Goal: Task Accomplishment & Management: Use online tool/utility

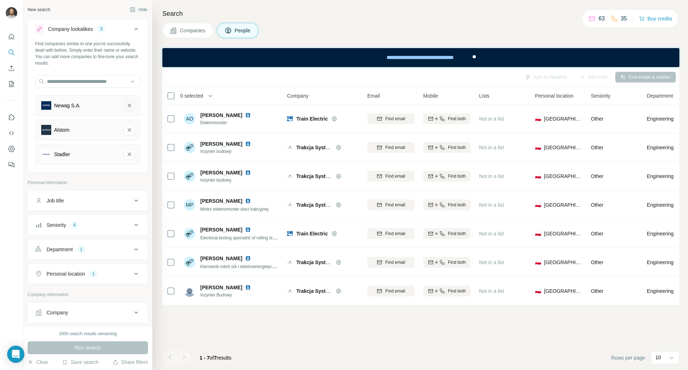
click at [128, 106] on icon "Newag S.A.-remove-button" at bounding box center [130, 106] width 4 height 4
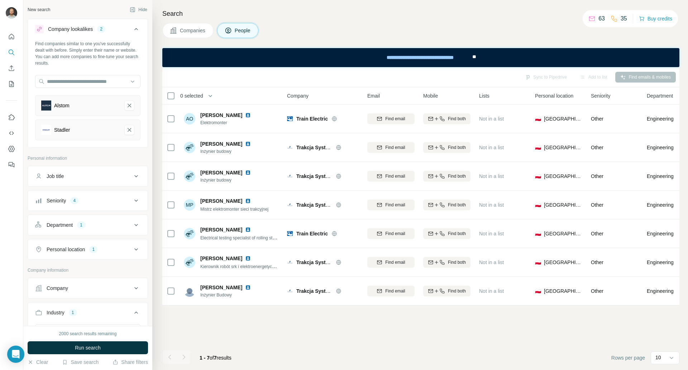
click at [128, 106] on icon "Alstom-remove-button" at bounding box center [130, 106] width 4 height 4
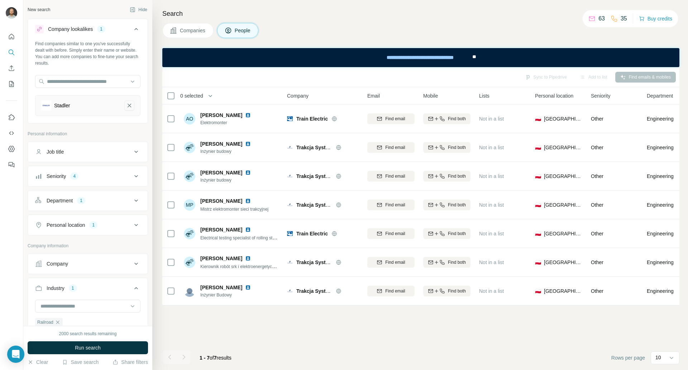
click at [128, 105] on icon "Stadler-remove-button" at bounding box center [130, 106] width 4 height 4
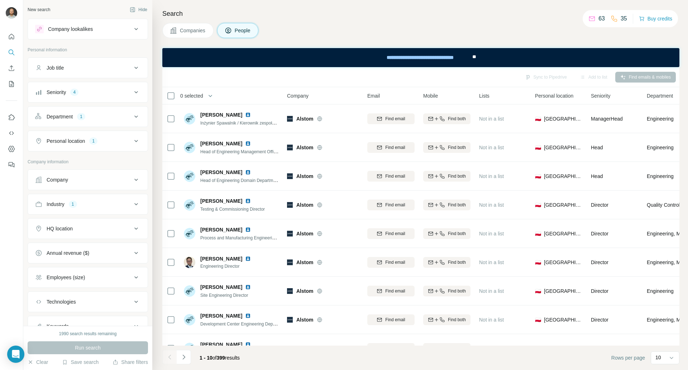
click at [133, 29] on icon at bounding box center [136, 29] width 9 height 9
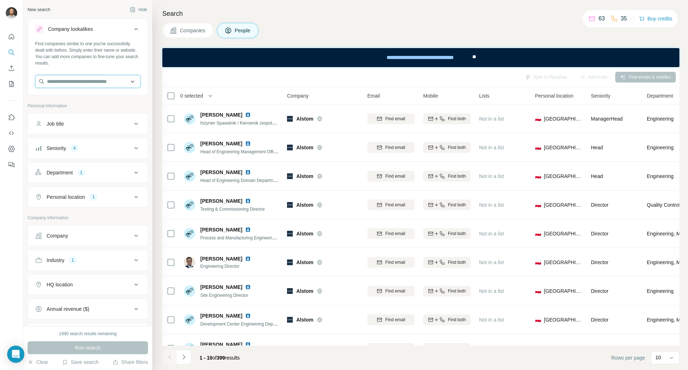
click at [76, 84] on input "text" at bounding box center [87, 81] width 105 height 13
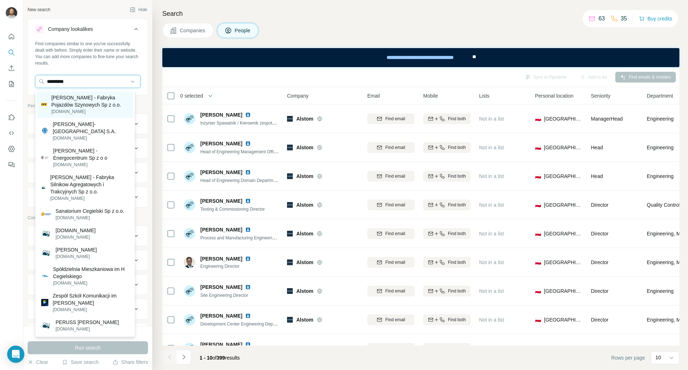
type input "*********"
click at [95, 102] on p "[PERSON_NAME] - Fabryka Pojazdów Szynowych Sp z o.o." at bounding box center [90, 101] width 78 height 14
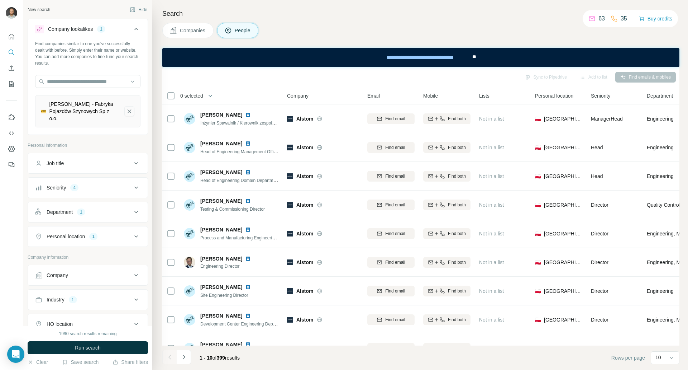
click at [126, 112] on icon "H Cegielski - Fabryka Pojazdów Szynowych Sp z o.o.-remove-button" at bounding box center [129, 111] width 6 height 7
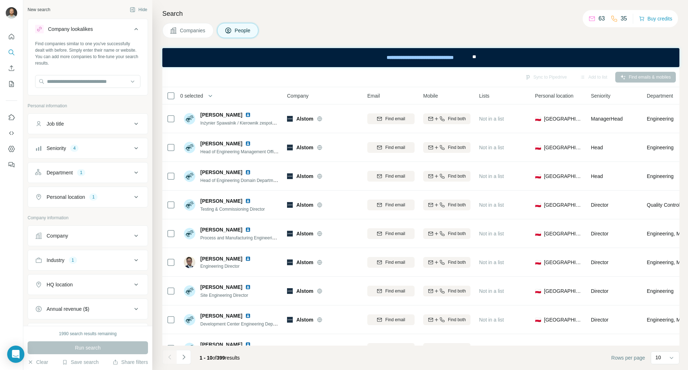
click at [114, 235] on div "Company" at bounding box center [83, 235] width 97 height 7
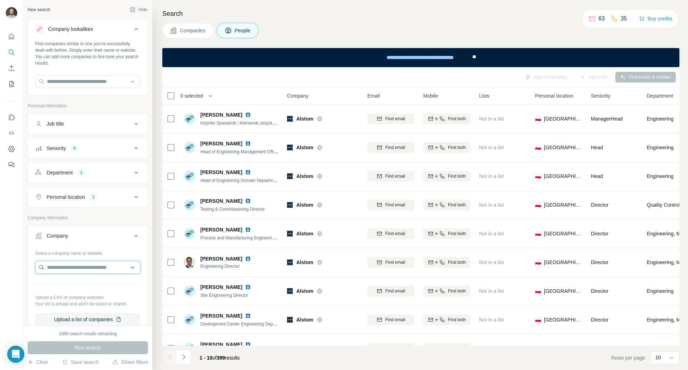
click at [83, 265] on input "text" at bounding box center [87, 267] width 105 height 13
type input "*"
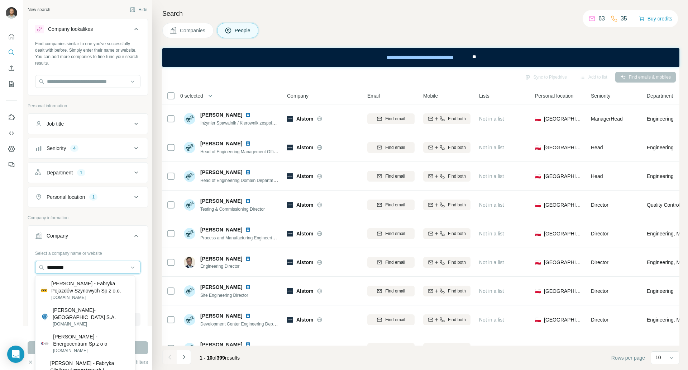
scroll to position [36, 0]
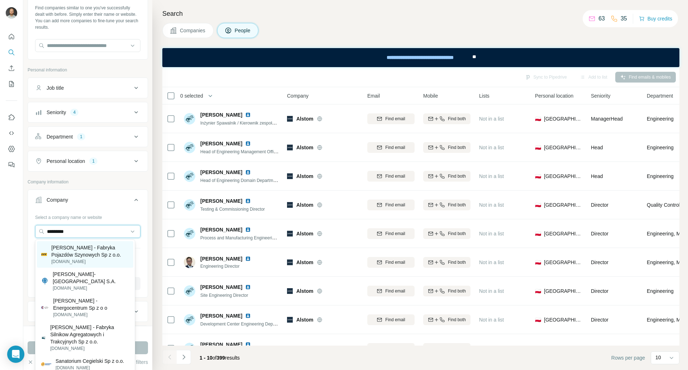
type input "*********"
click at [76, 253] on p "[PERSON_NAME] - Fabryka Pojazdów Szynowych Sp z o.o." at bounding box center [90, 251] width 78 height 14
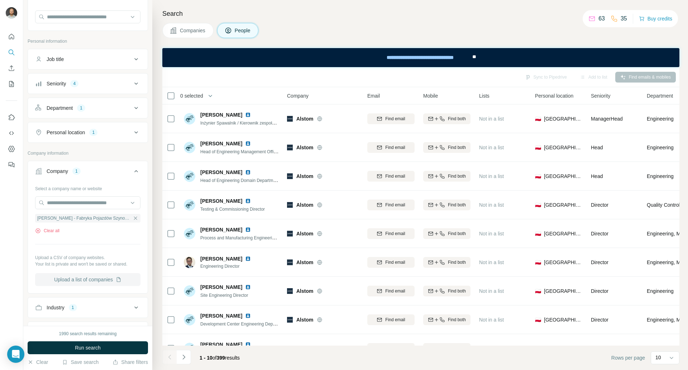
scroll to position [72, 0]
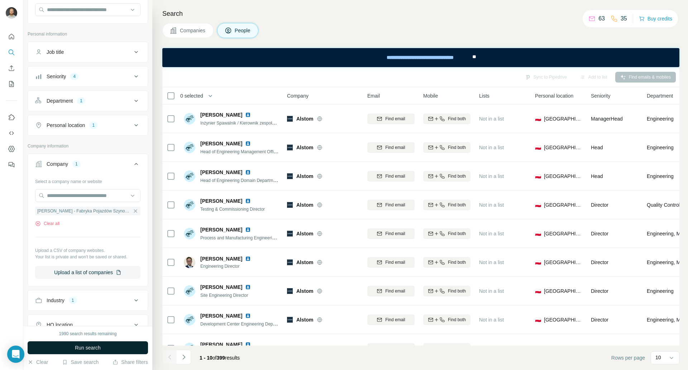
click at [91, 348] on span "Run search" at bounding box center [88, 347] width 26 height 7
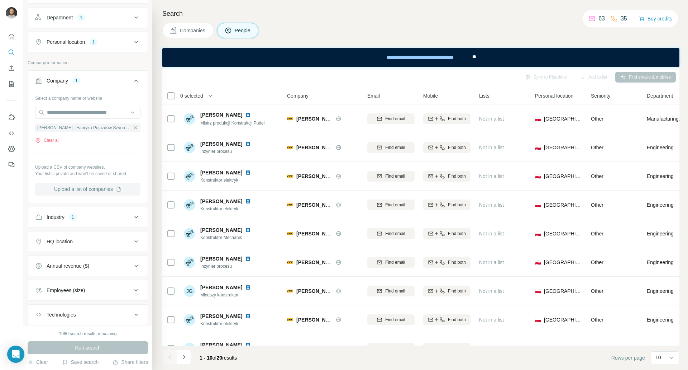
scroll to position [143, 0]
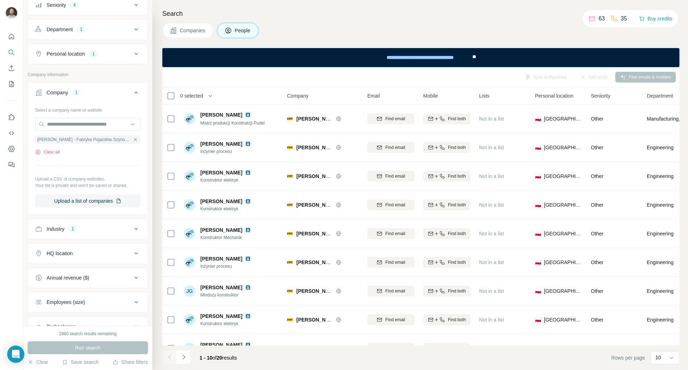
click at [118, 229] on div "Industry 1" at bounding box center [83, 228] width 97 height 7
click at [57, 264] on icon "button" at bounding box center [57, 262] width 3 height 3
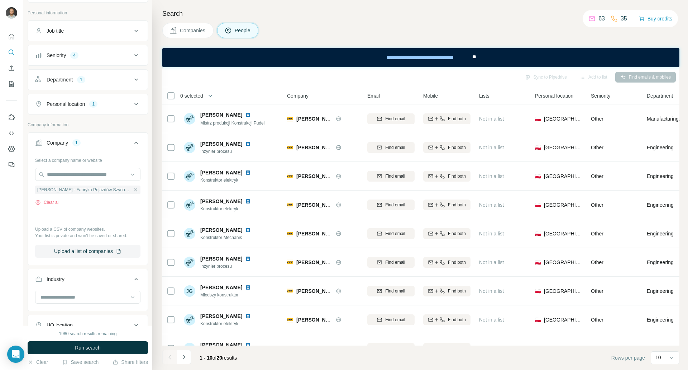
scroll to position [57, 0]
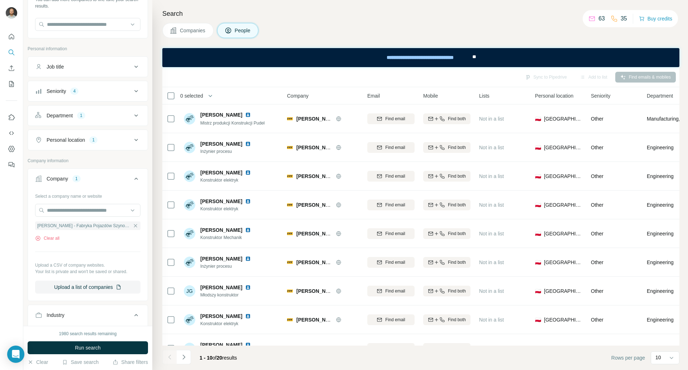
click at [125, 66] on div "Job title" at bounding box center [83, 66] width 97 height 7
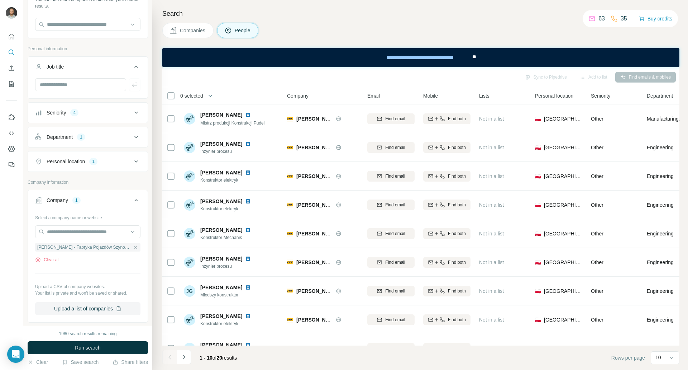
scroll to position [21, 0]
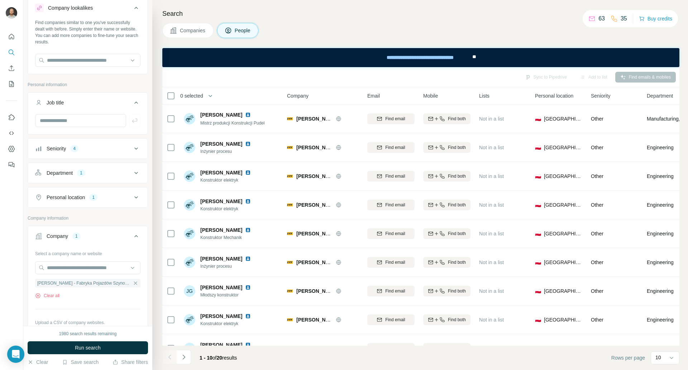
click at [132, 104] on icon at bounding box center [136, 102] width 9 height 9
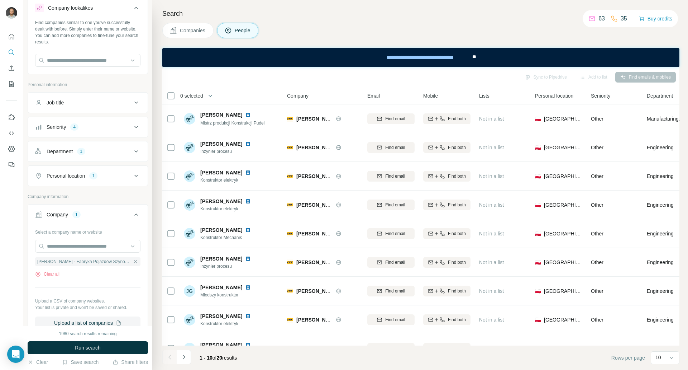
click at [132, 149] on icon at bounding box center [136, 151] width 9 height 9
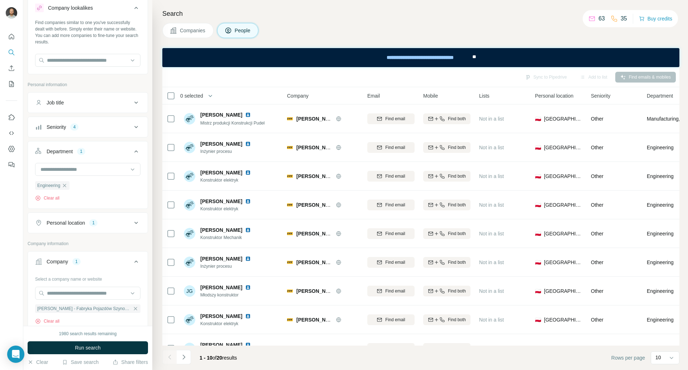
click at [132, 152] on icon at bounding box center [136, 151] width 9 height 9
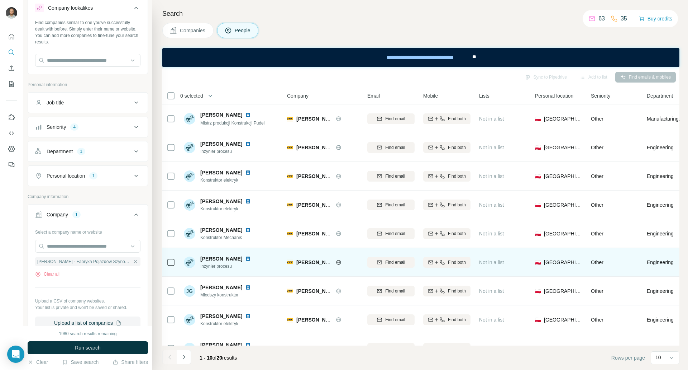
scroll to position [49, 0]
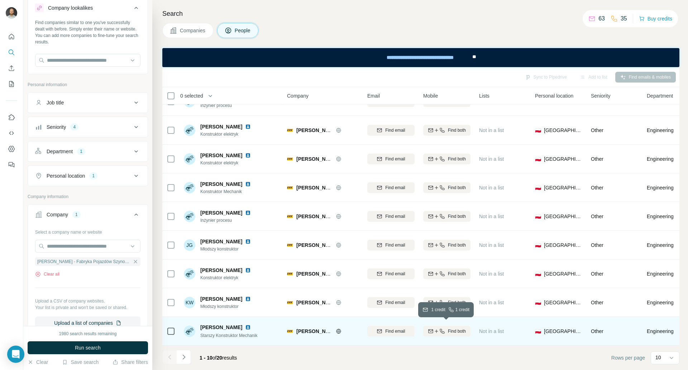
click at [449, 328] on span "Find both" at bounding box center [457, 331] width 18 height 6
click at [186, 357] on icon "Navigate to next page" at bounding box center [183, 356] width 7 height 7
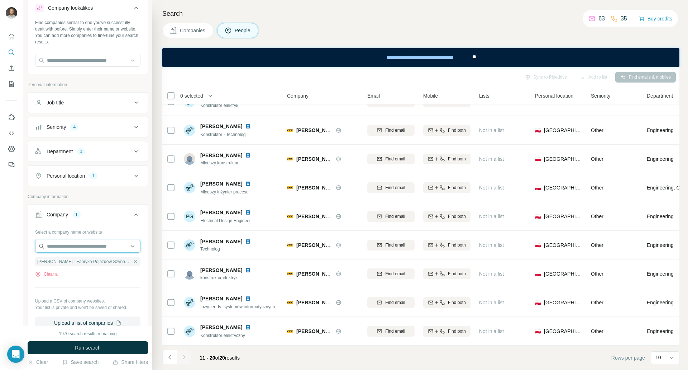
click at [82, 242] on input "text" at bounding box center [87, 245] width 105 height 13
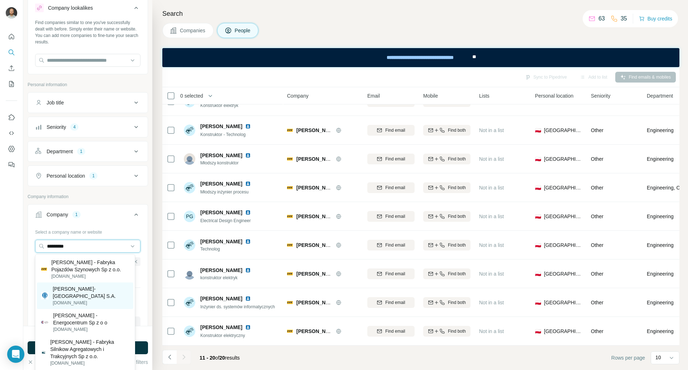
type input "*********"
click at [81, 299] on p "[DOMAIN_NAME]" at bounding box center [91, 302] width 76 height 6
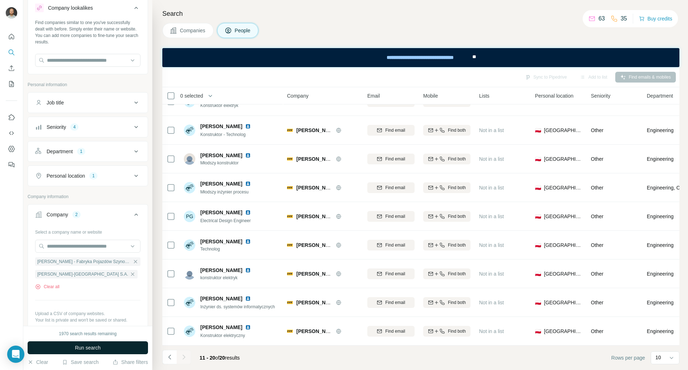
click at [83, 344] on span "Run search" at bounding box center [88, 347] width 26 height 7
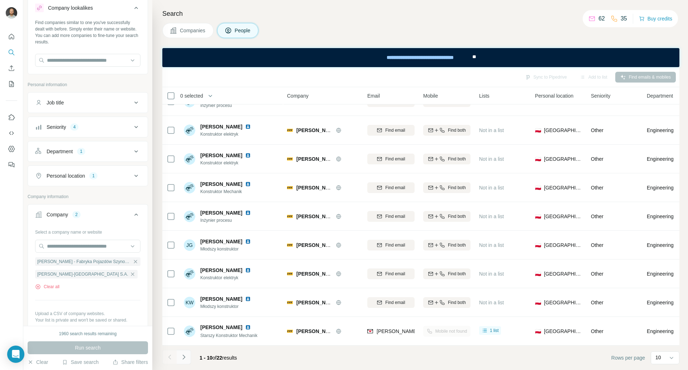
click at [183, 353] on button "Navigate to next page" at bounding box center [184, 356] width 14 height 14
click at [186, 358] on icon "Navigate to next page" at bounding box center [183, 356] width 7 height 7
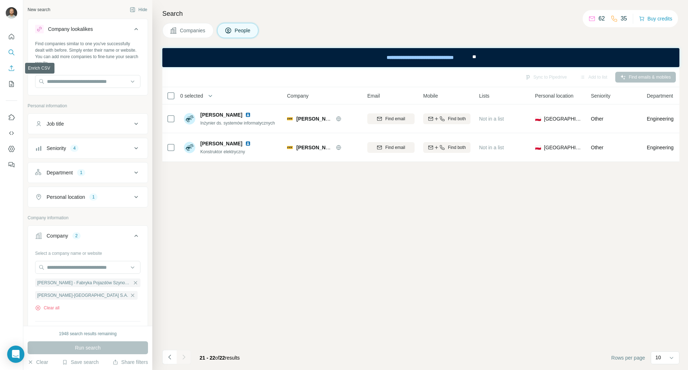
click at [12, 68] on icon "Enrich CSV" at bounding box center [11, 68] width 7 height 7
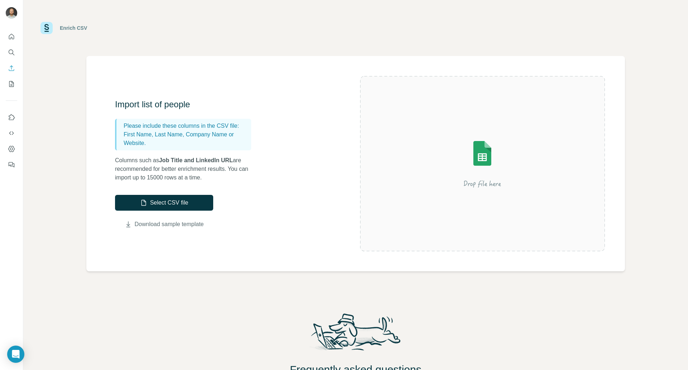
click at [169, 225] on link "Download sample template" at bounding box center [169, 224] width 69 height 9
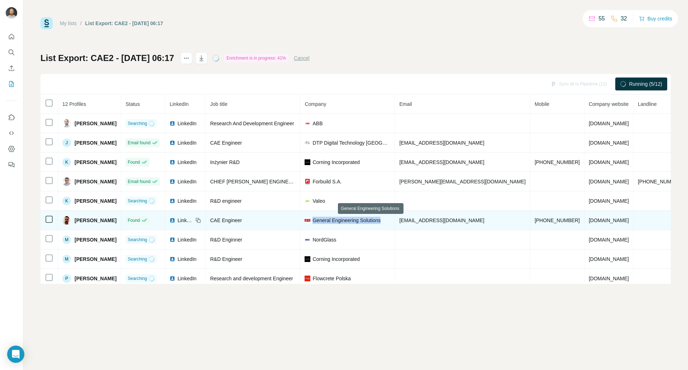
drag, startPoint x: 337, startPoint y: 221, endPoint x: 409, endPoint y: 221, distance: 71.7
click at [390, 221] on div "General Engineering Solutions" at bounding box center [348, 219] width 86 height 7
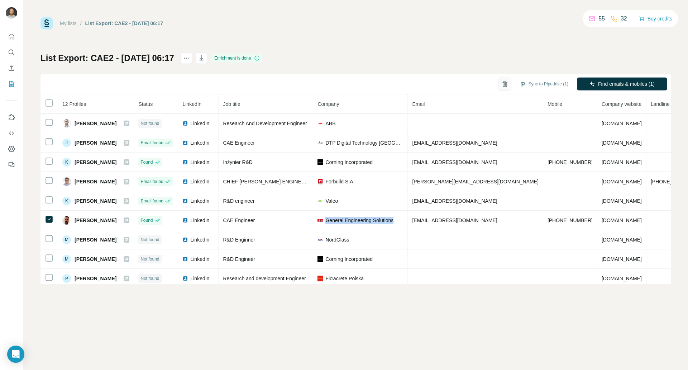
click at [504, 87] on icon "button" at bounding box center [504, 83] width 7 height 7
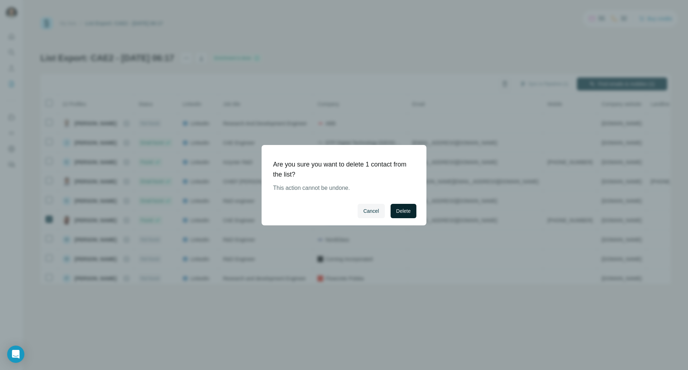
click at [411, 208] on button "Delete" at bounding box center [404, 211] width 26 height 14
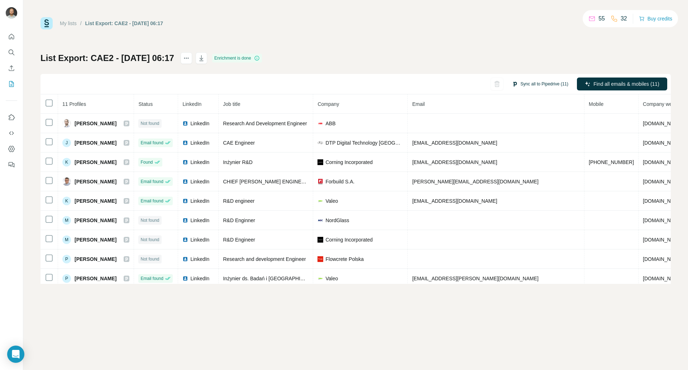
click at [533, 84] on button "Sync all to Pipedrive (11)" at bounding box center [540, 83] width 66 height 11
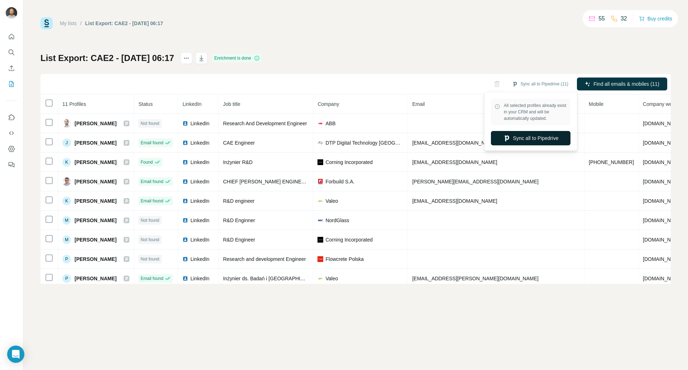
click at [529, 141] on button "Sync all to Pipedrive" at bounding box center [531, 138] width 80 height 14
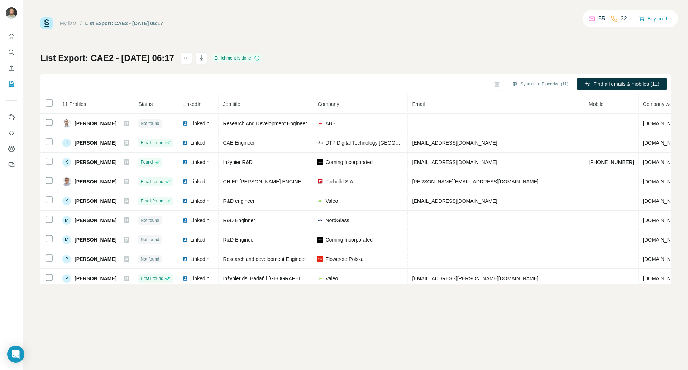
click at [66, 23] on link "My lists" at bounding box center [68, 23] width 17 height 6
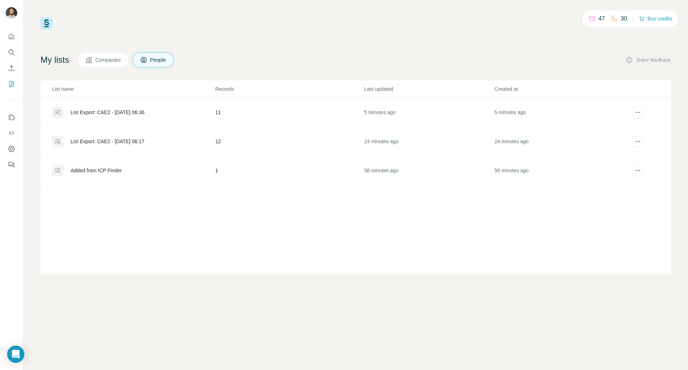
click at [111, 109] on div "List Export: CAE2 - 23/09/2025 06:36" at bounding box center [108, 112] width 74 height 7
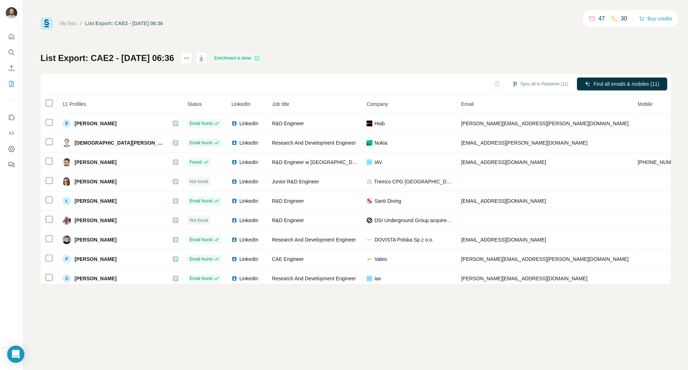
click at [66, 24] on link "My lists" at bounding box center [68, 23] width 17 height 6
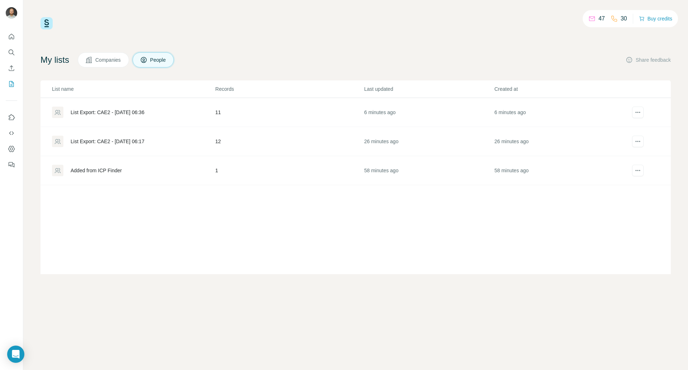
click at [113, 142] on div "List Export: CAE2 - 23/09/2025 06:17" at bounding box center [108, 141] width 74 height 7
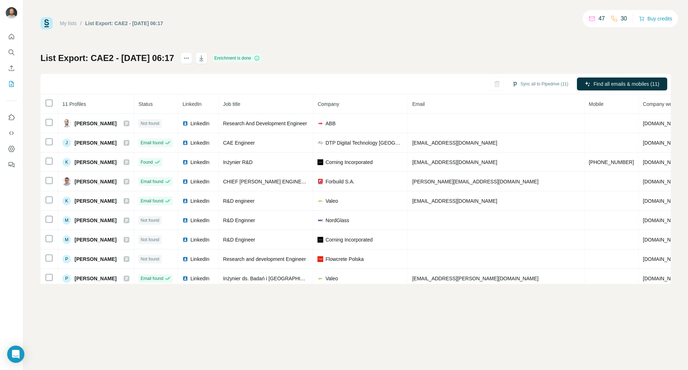
click at [63, 22] on link "My lists" at bounding box center [68, 23] width 17 height 6
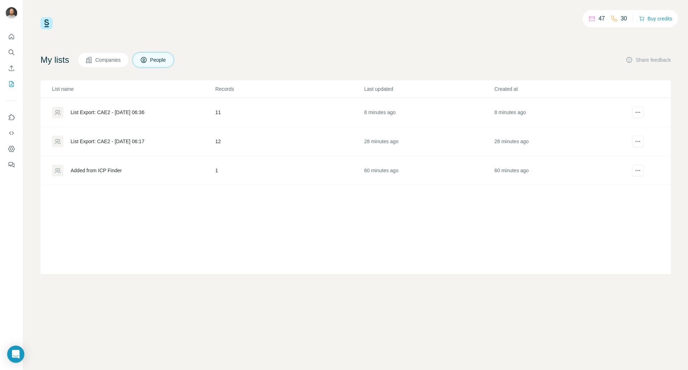
click at [116, 142] on div "List Export: CAE2 - 23/09/2025 06:17" at bounding box center [108, 141] width 74 height 7
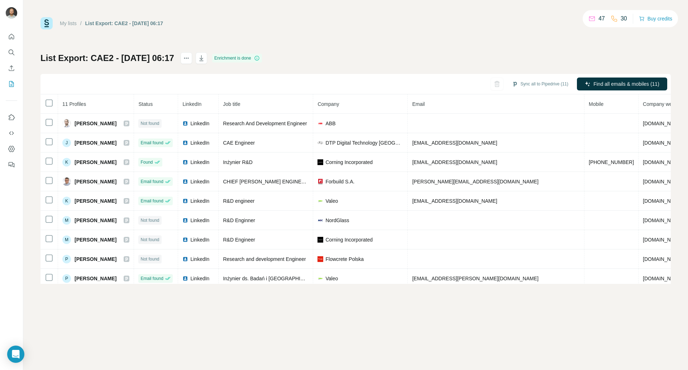
click at [67, 22] on link "My lists" at bounding box center [68, 23] width 17 height 6
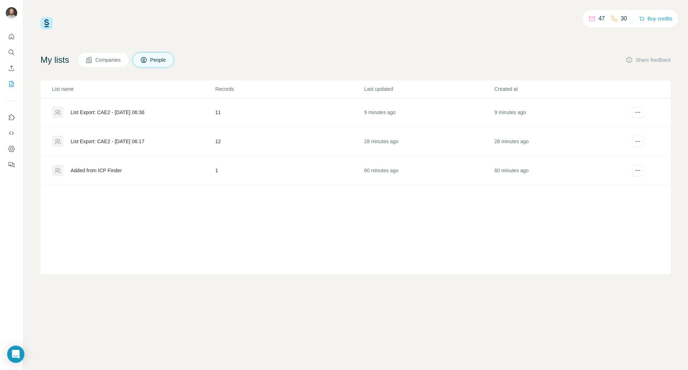
click at [90, 111] on div "List Export: CAE2 - 23/09/2025 06:36" at bounding box center [108, 112] width 74 height 7
